Goal: Information Seeking & Learning: Check status

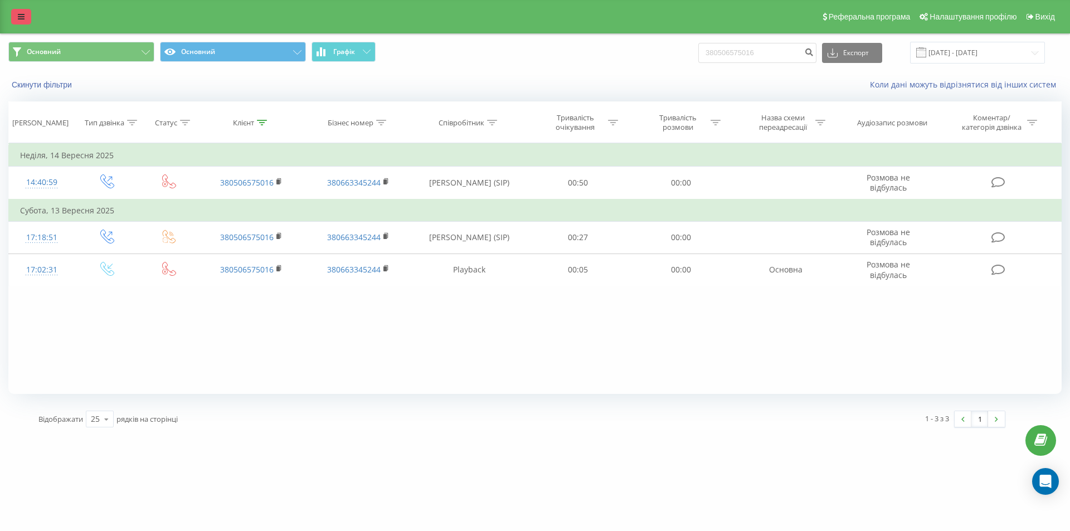
click at [17, 23] on link at bounding box center [21, 17] width 20 height 16
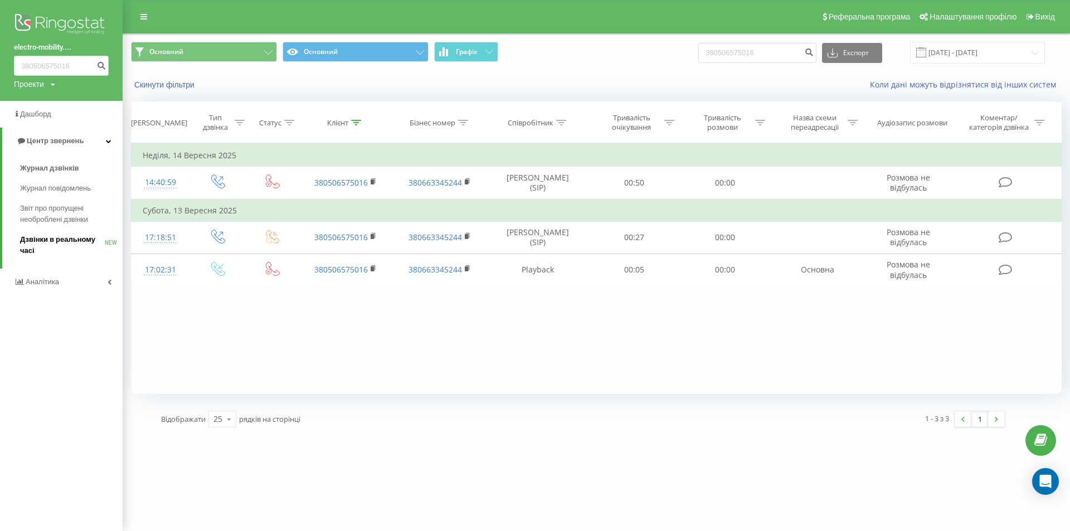
click at [59, 241] on span "Дзвінки в реальному часі" at bounding box center [62, 245] width 85 height 22
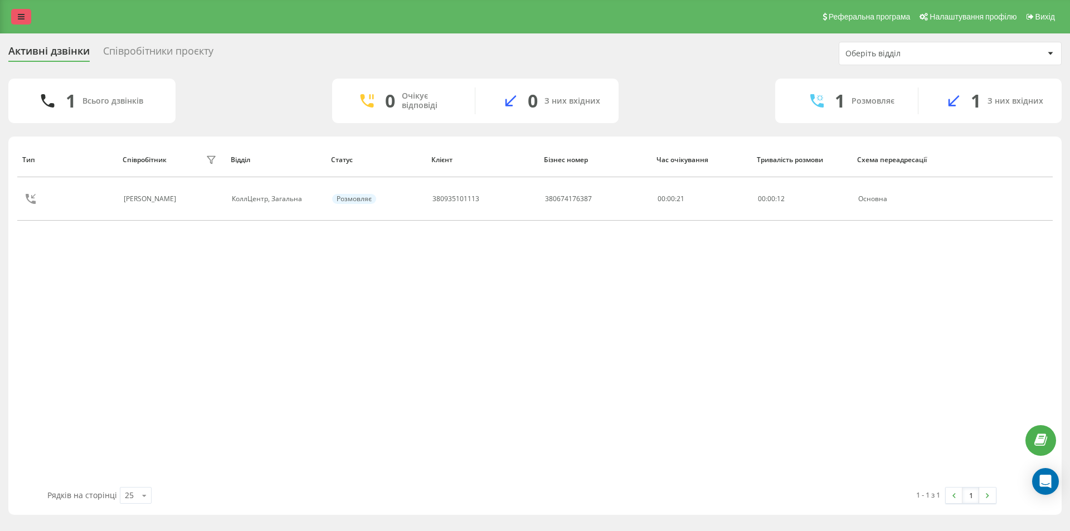
click at [17, 20] on link at bounding box center [21, 17] width 20 height 16
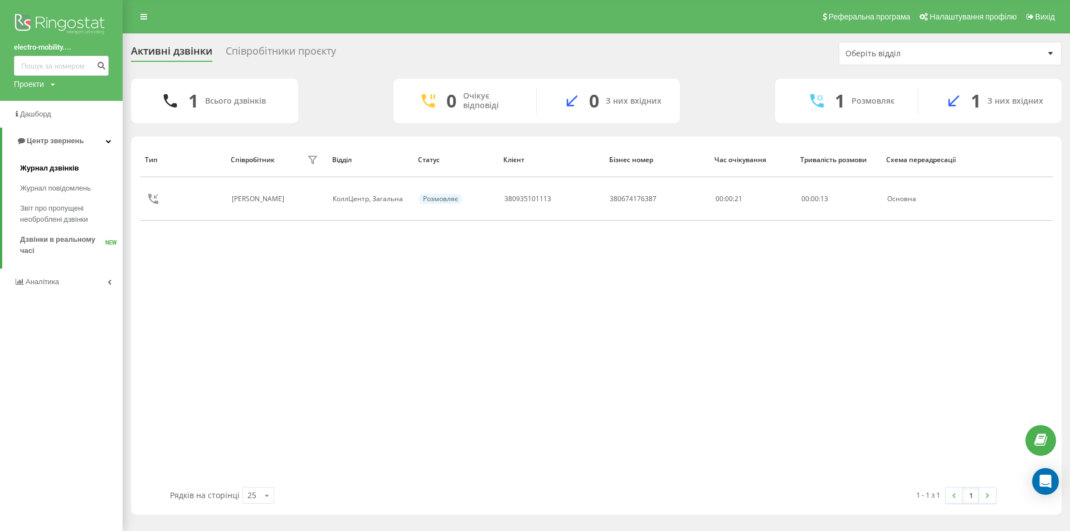
click at [48, 169] on span "Журнал дзвінків" at bounding box center [49, 168] width 59 height 11
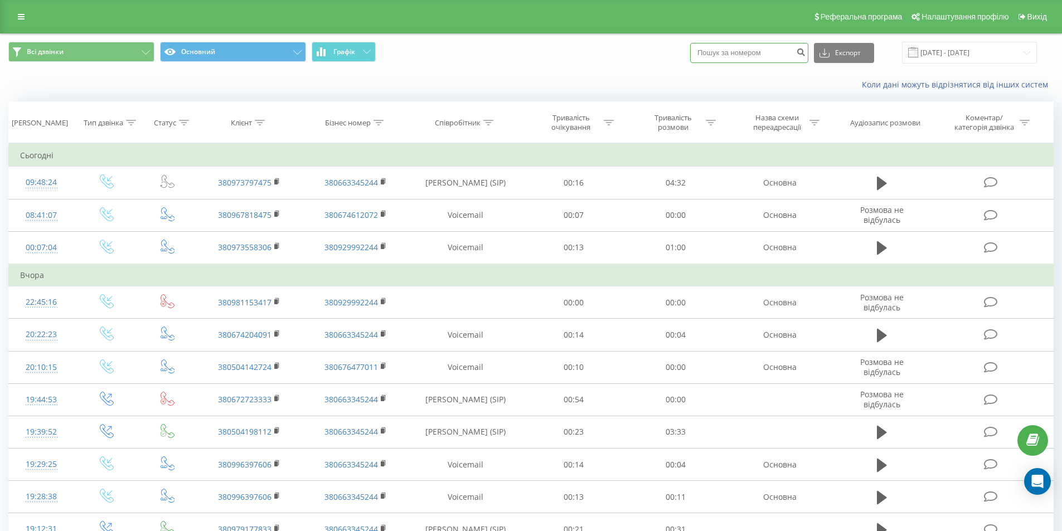
click at [751, 59] on input at bounding box center [749, 53] width 118 height 20
paste input "380981153417"
type input "380981153417"
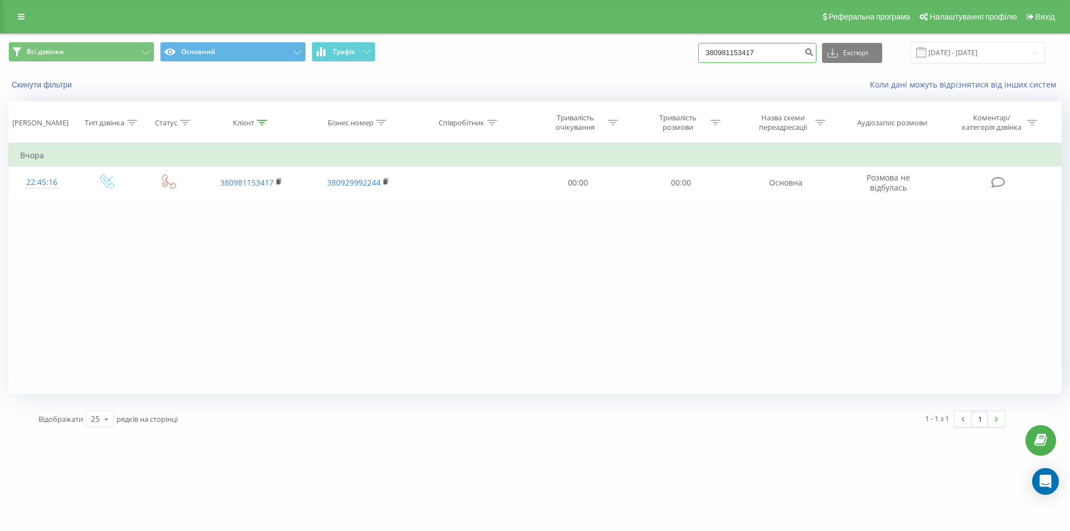
drag, startPoint x: 745, startPoint y: 50, endPoint x: 679, endPoint y: 46, distance: 65.9
click at [679, 46] on div "Всі дзвінки Основний Графік 380981153417 Експорт .csv .xls .xlsx 20.06.2025 - 2…" at bounding box center [534, 53] width 1053 height 22
paste input "62218446"
type input "380962218446"
click at [817, 57] on button "submit" at bounding box center [808, 53] width 15 height 20
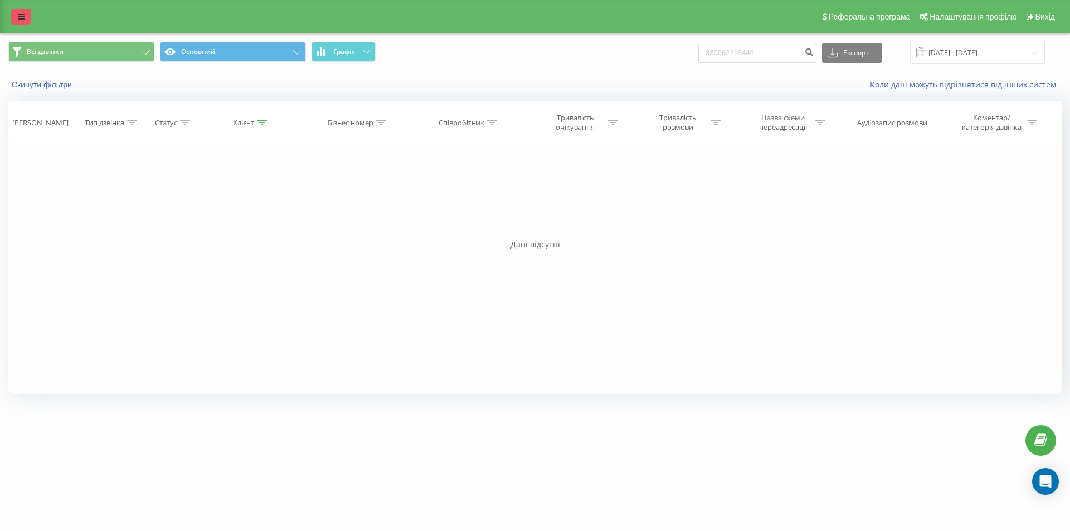
click at [21, 12] on link at bounding box center [21, 17] width 20 height 16
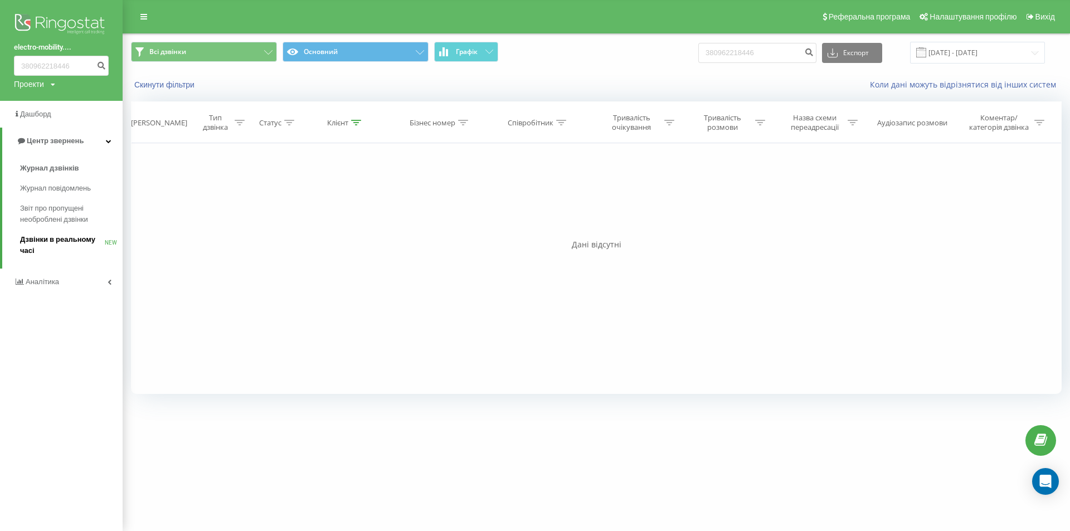
click at [48, 241] on span "Дзвінки в реальному часі" at bounding box center [62, 245] width 85 height 22
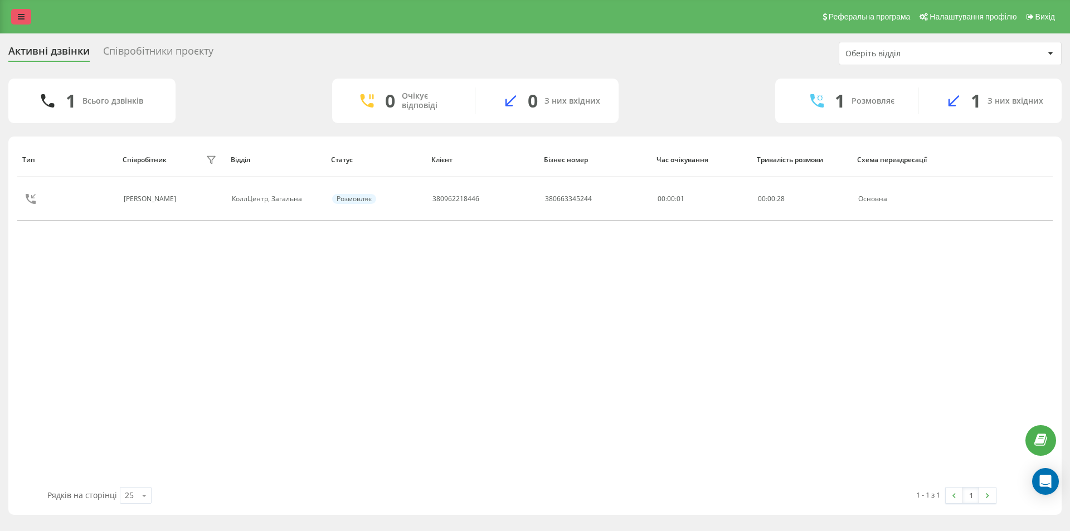
click at [28, 18] on link at bounding box center [21, 17] width 20 height 16
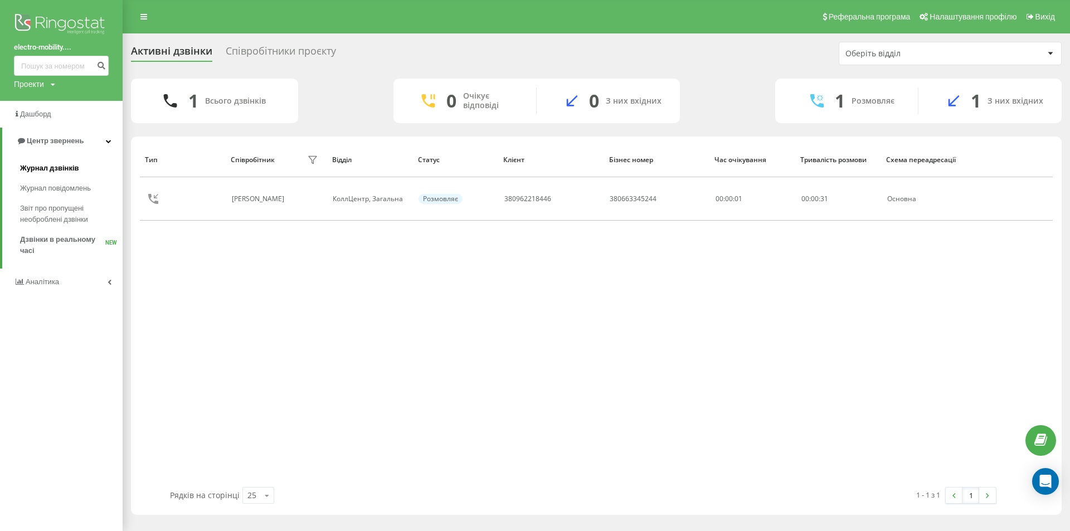
click at [34, 170] on span "Журнал дзвінків" at bounding box center [49, 168] width 59 height 11
